Goal: Find specific page/section: Find specific page/section

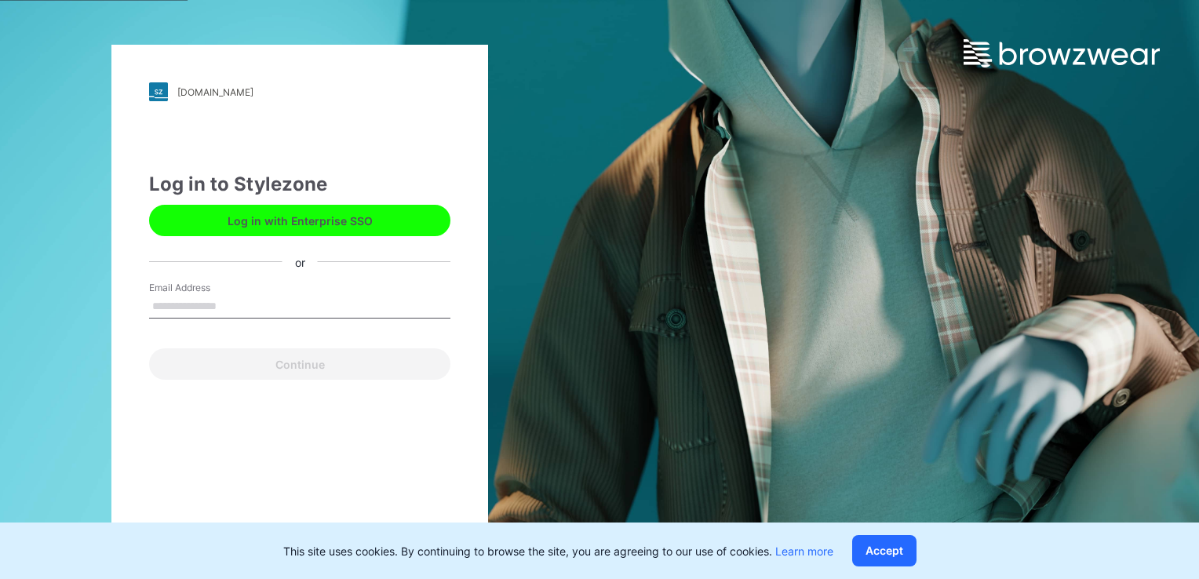
click at [328, 228] on button "Log in with Enterprise SSO" at bounding box center [299, 220] width 301 height 31
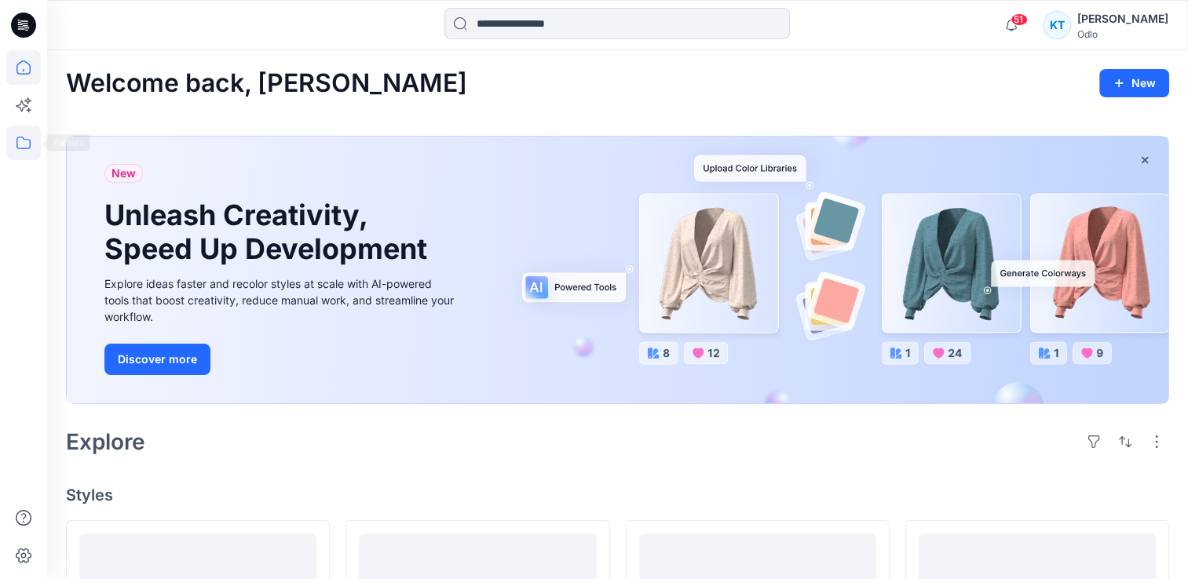
click at [24, 144] on icon at bounding box center [23, 143] width 35 height 35
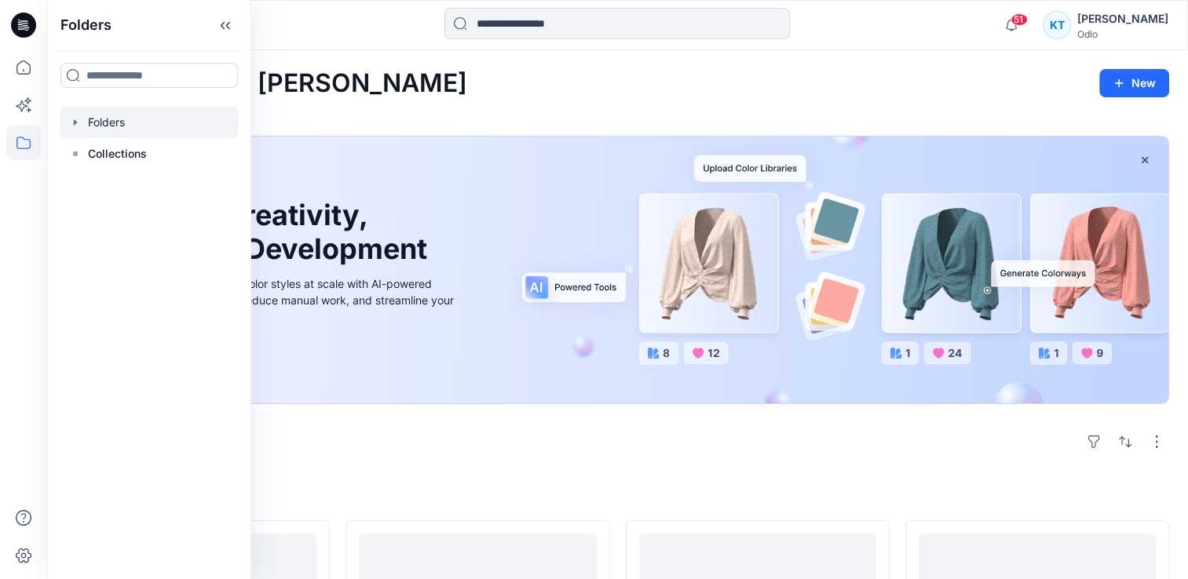
click at [121, 115] on div at bounding box center [149, 122] width 179 height 31
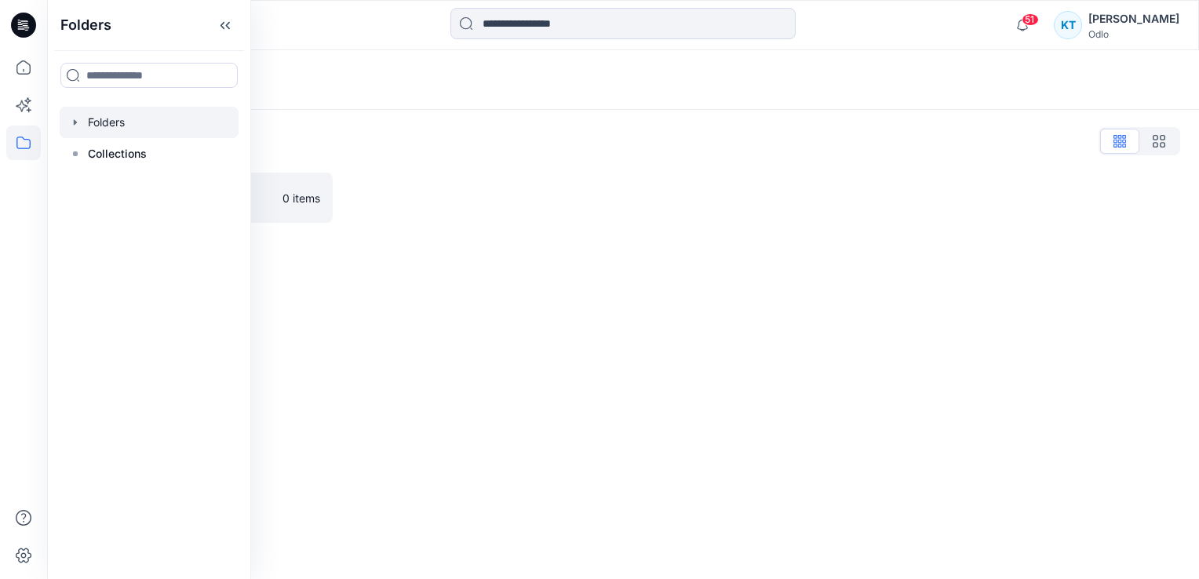
click at [75, 126] on icon "button" at bounding box center [75, 122] width 13 height 13
click at [117, 162] on div at bounding box center [149, 153] width 179 height 31
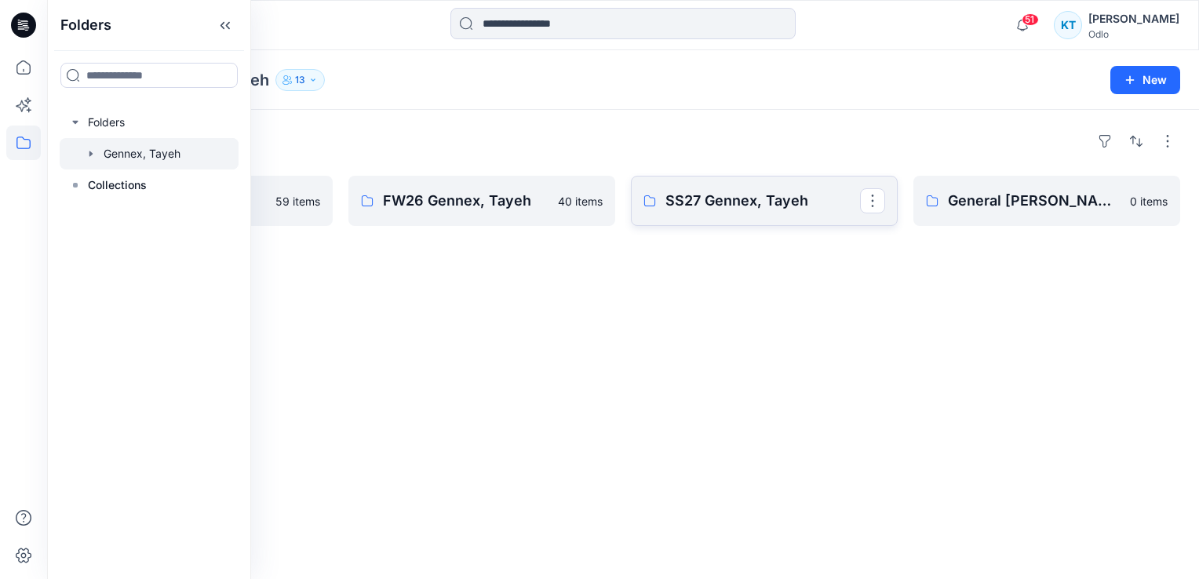
click at [691, 205] on p "SS27 Gennex, Tayeh" at bounding box center [763, 201] width 195 height 22
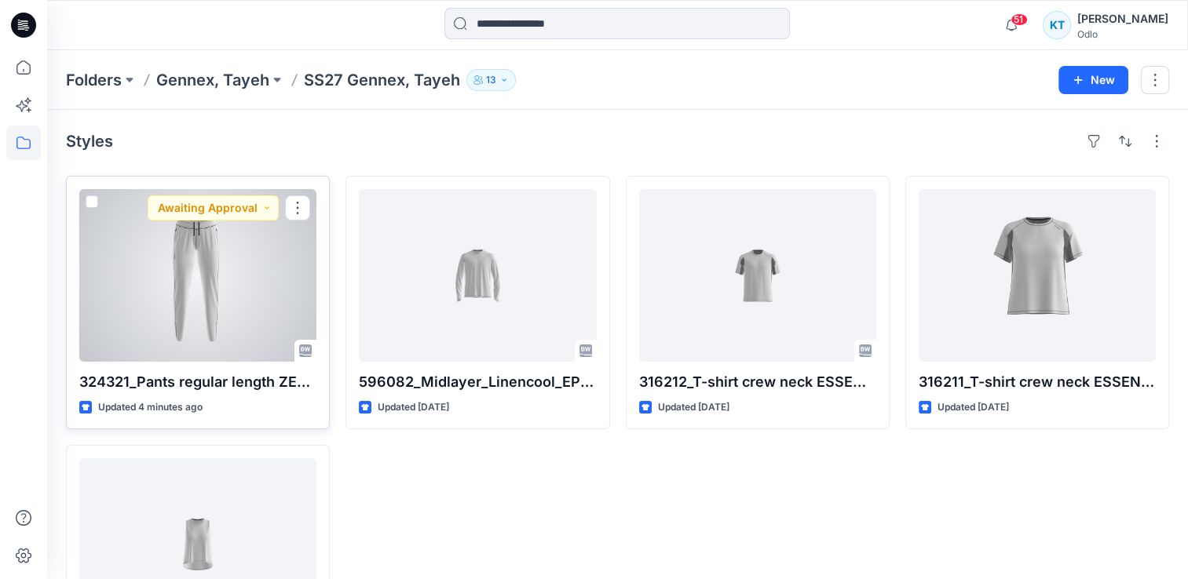
click at [207, 278] on div at bounding box center [197, 275] width 237 height 173
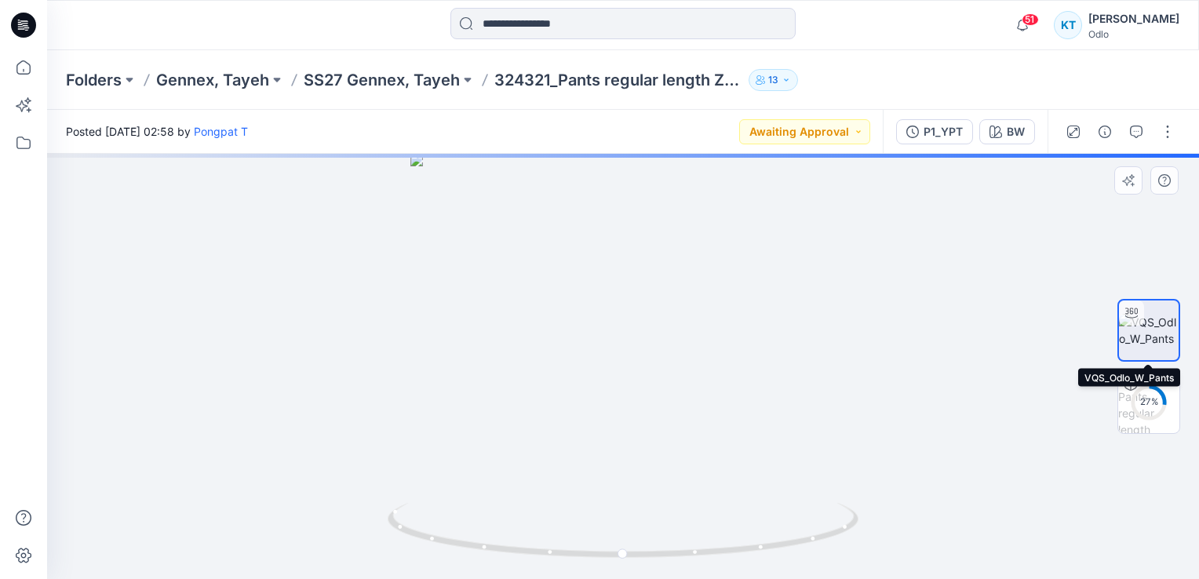
click at [1159, 339] on img at bounding box center [1149, 330] width 60 height 33
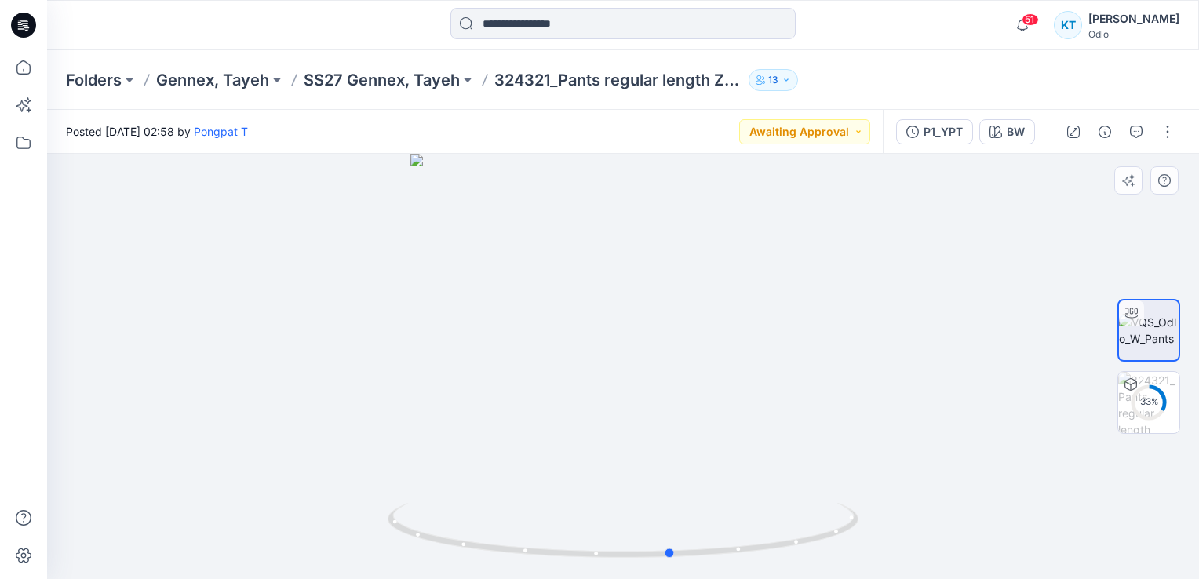
drag, startPoint x: 673, startPoint y: 356, endPoint x: 734, endPoint y: 356, distance: 60.4
click at [734, 356] on div at bounding box center [623, 366] width 1152 height 425
drag, startPoint x: 600, startPoint y: 329, endPoint x: 740, endPoint y: 330, distance: 139.7
click at [740, 330] on div at bounding box center [623, 366] width 1152 height 425
drag, startPoint x: 681, startPoint y: 337, endPoint x: 578, endPoint y: 337, distance: 103.6
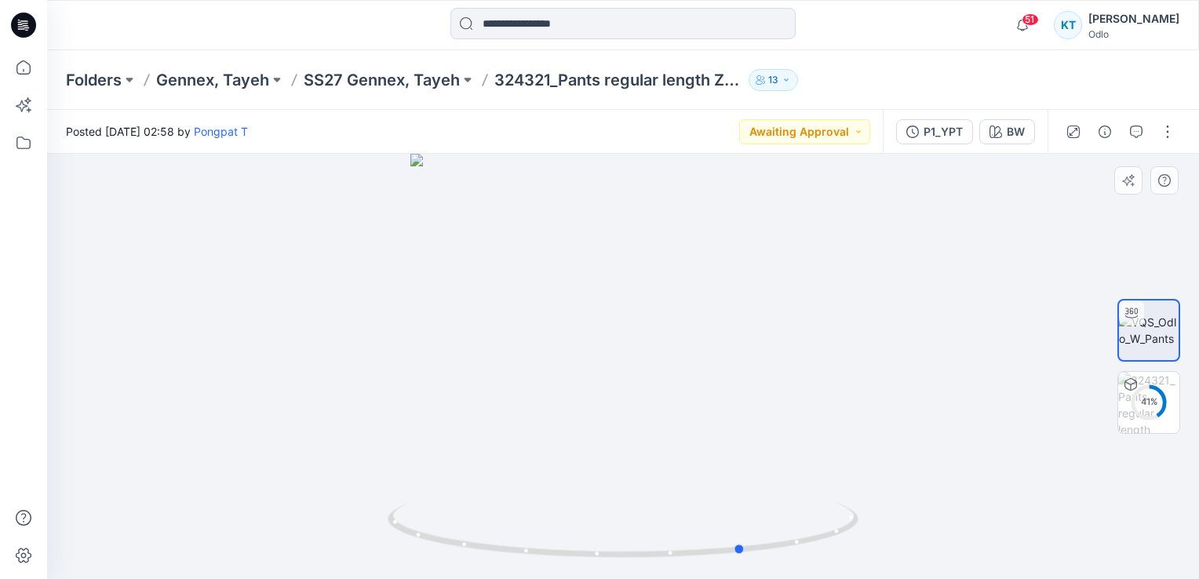
click at [578, 337] on div at bounding box center [623, 366] width 1152 height 425
drag, startPoint x: 588, startPoint y: 337, endPoint x: 625, endPoint y: 338, distance: 36.9
click at [625, 338] on div at bounding box center [623, 366] width 1152 height 425
drag, startPoint x: 622, startPoint y: 337, endPoint x: 518, endPoint y: 334, distance: 103.7
click at [518, 334] on div at bounding box center [623, 366] width 1152 height 425
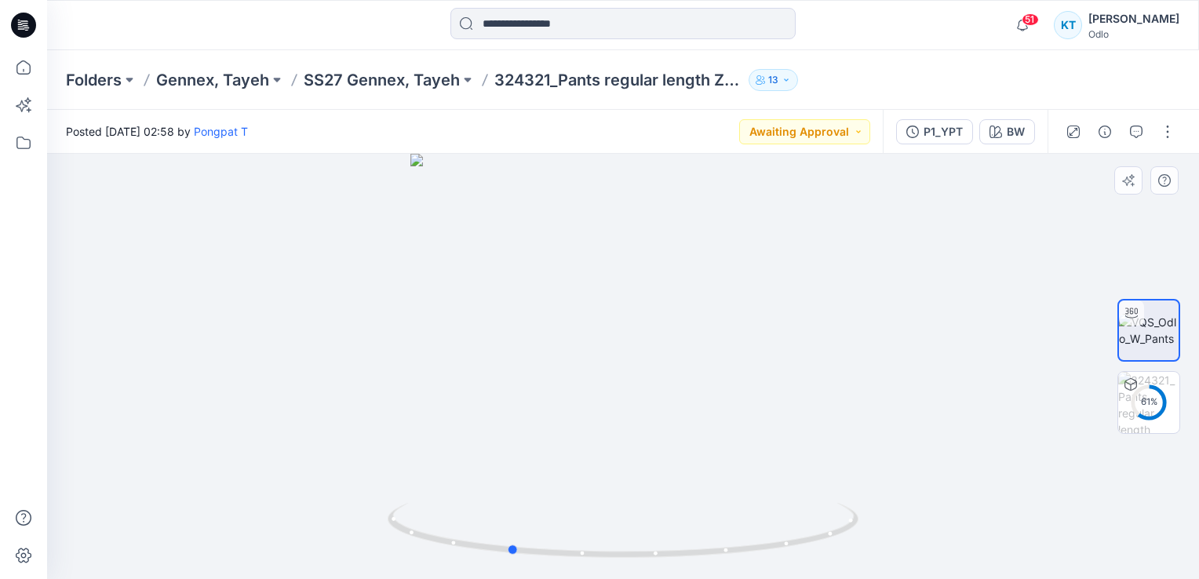
drag, startPoint x: 675, startPoint y: 337, endPoint x: 551, endPoint y: 352, distance: 124.8
click at [551, 352] on div at bounding box center [623, 366] width 1152 height 425
drag, startPoint x: 706, startPoint y: 473, endPoint x: 745, endPoint y: 473, distance: 38.5
click at [745, 473] on div at bounding box center [623, 366] width 1152 height 425
drag, startPoint x: 601, startPoint y: 472, endPoint x: 728, endPoint y: 465, distance: 126.6
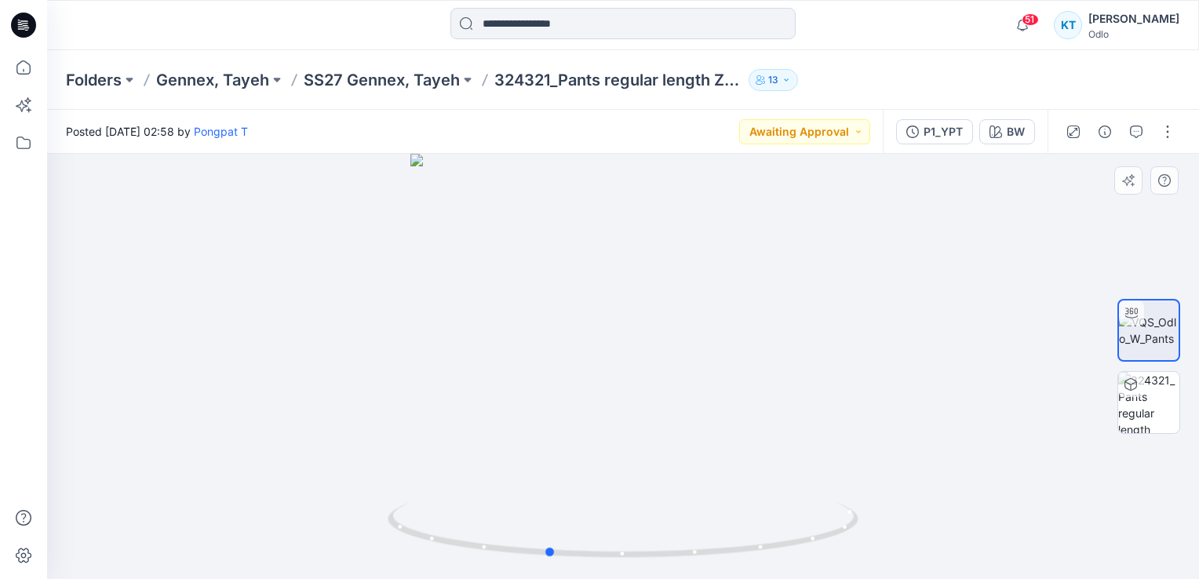
click at [728, 466] on div at bounding box center [623, 366] width 1152 height 425
click at [1143, 407] on img at bounding box center [1148, 402] width 61 height 61
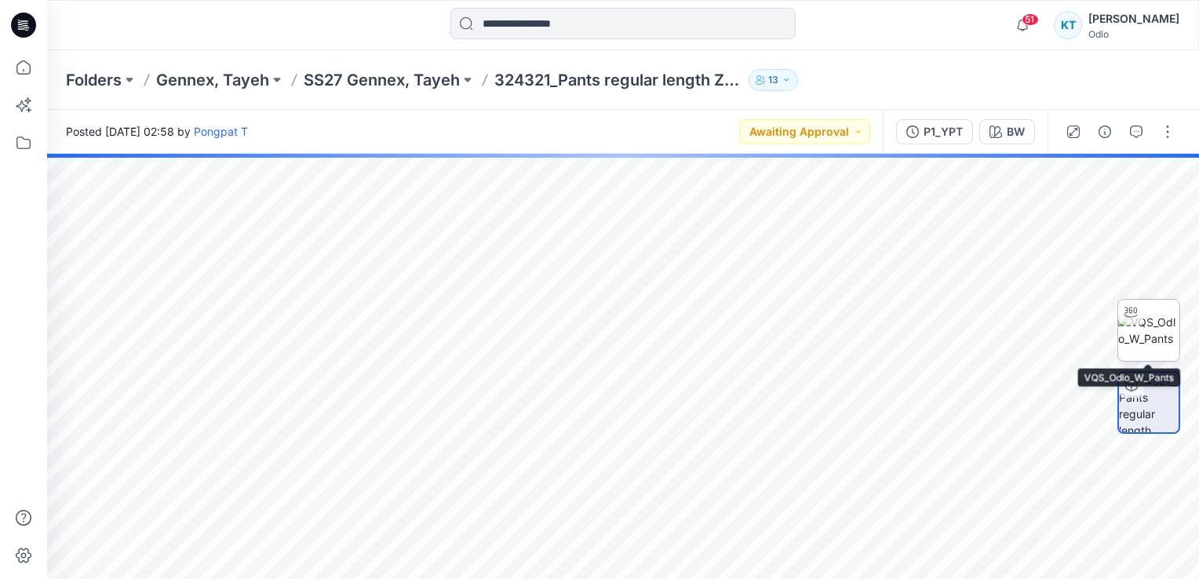
click at [1162, 323] on img at bounding box center [1148, 330] width 61 height 33
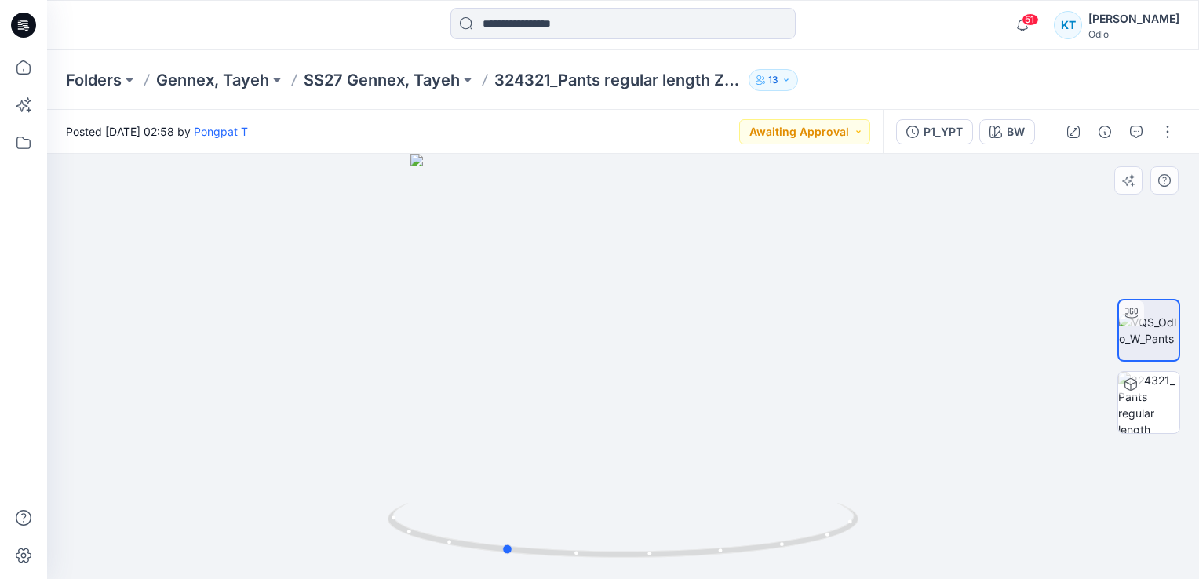
drag, startPoint x: 623, startPoint y: 403, endPoint x: 527, endPoint y: 385, distance: 97.4
click at [527, 385] on div at bounding box center [623, 366] width 1152 height 425
drag, startPoint x: 651, startPoint y: 434, endPoint x: 754, endPoint y: 425, distance: 104.0
click at [754, 425] on div at bounding box center [623, 366] width 1152 height 425
